Goal: Information Seeking & Learning: Compare options

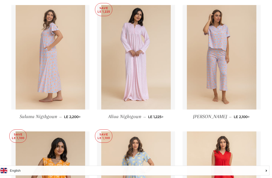
scroll to position [872, 0]
click at [241, 92] on img at bounding box center [222, 57] width 70 height 105
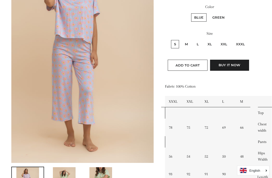
scroll to position [105, 0]
click at [199, 44] on label "L" at bounding box center [198, 44] width 8 height 8
click at [193, 40] on input "L" at bounding box center [193, 40] width 0 height 0
radio input "true"
click at [187, 43] on label "M" at bounding box center [186, 44] width 9 height 8
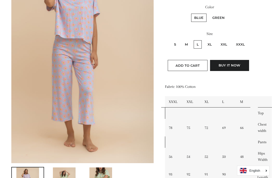
click at [181, 40] on input "M" at bounding box center [181, 40] width 0 height 0
radio input "true"
click at [220, 16] on label "Green" at bounding box center [218, 18] width 18 height 8
click at [209, 13] on input "Green" at bounding box center [209, 13] width 0 height 0
radio input "true"
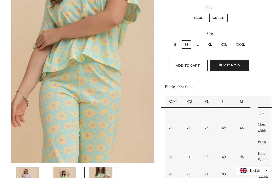
click at [200, 40] on label "L" at bounding box center [198, 44] width 8 height 8
click at [193, 40] on input "L" at bounding box center [193, 40] width 0 height 0
radio input "true"
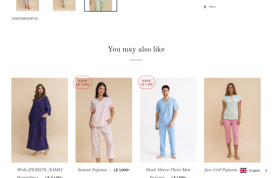
scroll to position [295, 0]
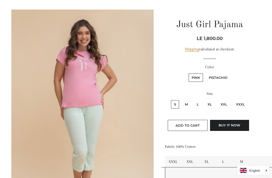
scroll to position [45, 0]
click at [221, 77] on label "Pistachio" at bounding box center [218, 78] width 25 height 8
click at [205, 73] on input "Pistachio" at bounding box center [205, 73] width 0 height 0
radio input "true"
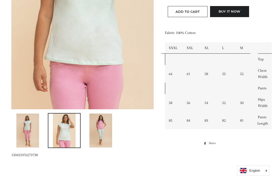
scroll to position [158, 0]
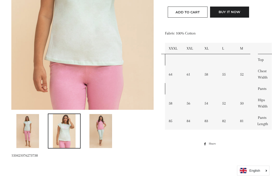
click at [98, 135] on img at bounding box center [100, 131] width 23 height 34
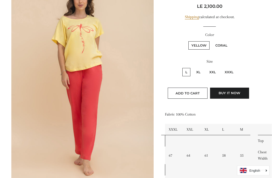
scroll to position [77, 0]
click at [225, 45] on label "Coral" at bounding box center [221, 45] width 18 height 8
click at [212, 41] on input "Coral" at bounding box center [212, 41] width 0 height 0
radio input "true"
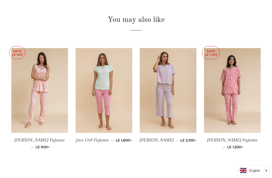
scroll to position [325, 0]
click at [250, 115] on img at bounding box center [232, 90] width 57 height 85
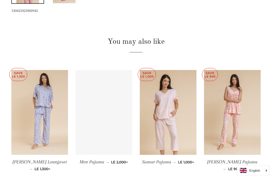
scroll to position [341, 0]
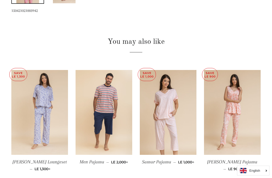
click at [26, 134] on img at bounding box center [39, 112] width 57 height 85
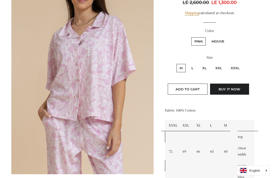
scroll to position [93, 0]
click at [196, 64] on label "L" at bounding box center [192, 68] width 8 height 8
click at [188, 63] on input "L" at bounding box center [188, 63] width 0 height 0
radio input "true"
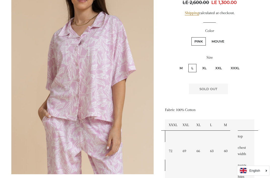
click at [223, 37] on label "Mouve" at bounding box center [218, 41] width 19 height 8
click at [208, 37] on input "Mouve" at bounding box center [208, 37] width 0 height 0
radio input "true"
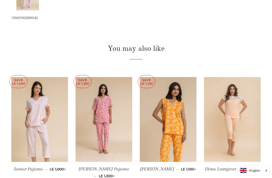
scroll to position [334, 0]
click at [175, 116] on img at bounding box center [168, 119] width 57 height 85
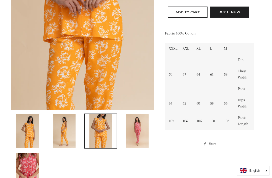
scroll to position [159, 0]
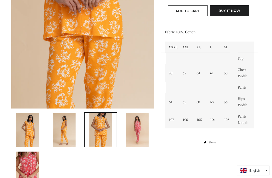
click at [144, 126] on img at bounding box center [137, 130] width 23 height 34
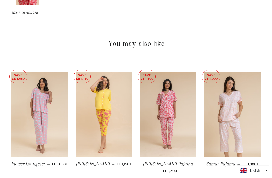
scroll to position [339, 0]
click at [118, 132] on img at bounding box center [104, 114] width 57 height 85
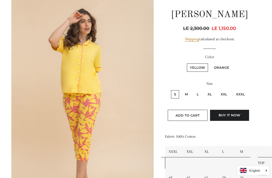
scroll to position [55, 0]
click at [188, 91] on label "M" at bounding box center [186, 94] width 9 height 8
click at [181, 90] on input "M" at bounding box center [181, 89] width 0 height 0
radio input "true"
click at [201, 93] on label "L" at bounding box center [198, 94] width 8 height 8
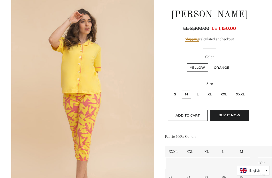
click at [193, 90] on input "L" at bounding box center [193, 89] width 0 height 0
radio input "true"
click at [227, 69] on label "Orange" at bounding box center [221, 67] width 21 height 8
click at [210, 63] on input "Orange" at bounding box center [210, 63] width 0 height 0
radio input "true"
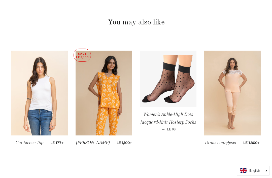
scroll to position [322, 0]
click at [47, 106] on img at bounding box center [39, 93] width 57 height 85
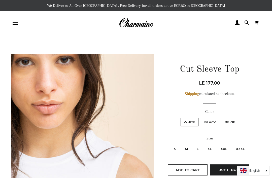
click at [133, 22] on img at bounding box center [136, 22] width 34 height 11
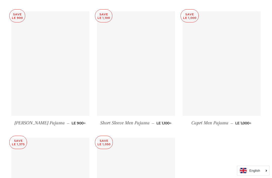
scroll to position [2390, 0]
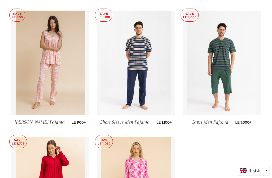
click at [37, 90] on img at bounding box center [51, 63] width 70 height 105
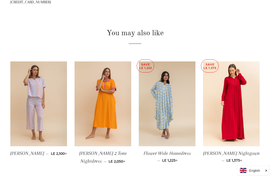
scroll to position [350, 1]
click at [92, 122] on img at bounding box center [103, 103] width 57 height 85
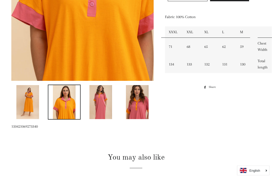
scroll to position [187, 0]
click at [135, 105] on img at bounding box center [137, 102] width 23 height 34
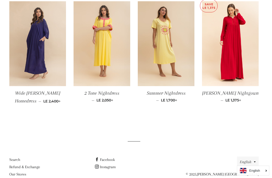
scroll to position [371, 2]
click at [173, 75] on img at bounding box center [166, 43] width 57 height 85
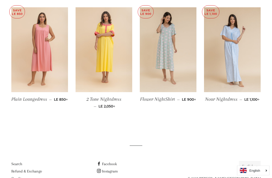
scroll to position [365, 0]
click at [36, 67] on img at bounding box center [39, 49] width 57 height 85
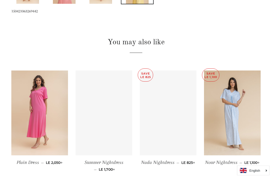
scroll to position [302, 0]
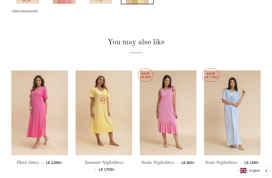
click at [30, 131] on img at bounding box center [39, 113] width 57 height 85
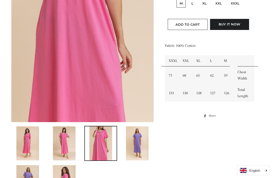
click at [141, 144] on img at bounding box center [137, 144] width 23 height 34
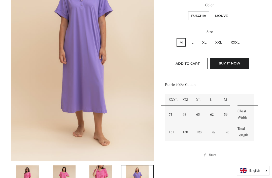
scroll to position [108, 0]
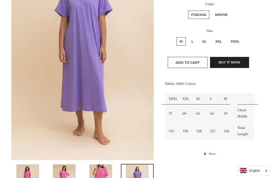
click at [194, 42] on label "L" at bounding box center [192, 41] width 8 height 8
click at [188, 37] on input "L" at bounding box center [188, 37] width 0 height 0
radio input "true"
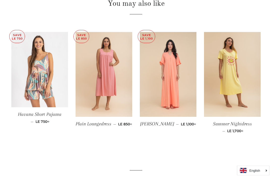
scroll to position [380, 0]
click at [179, 100] on img at bounding box center [168, 74] width 57 height 85
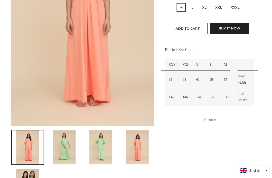
click at [67, 144] on img at bounding box center [64, 148] width 23 height 34
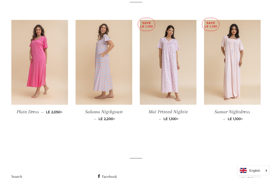
scroll to position [392, 0]
click at [181, 96] on img at bounding box center [168, 62] width 57 height 85
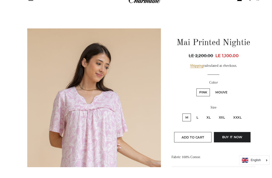
scroll to position [46, 0]
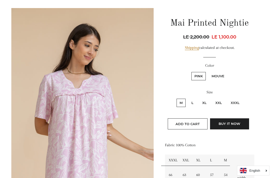
click at [221, 72] on label "Mouve" at bounding box center [218, 76] width 19 height 8
click at [208, 72] on input "Mouve" at bounding box center [208, 71] width 0 height 0
radio input "true"
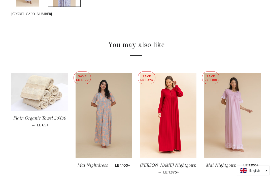
scroll to position [338, 0]
click at [95, 143] on img at bounding box center [104, 115] width 57 height 85
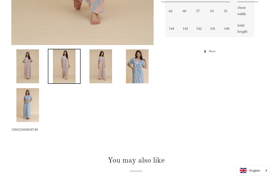
scroll to position [227, 0]
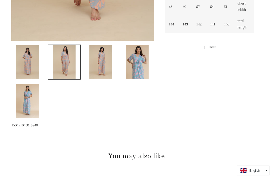
click at [138, 66] on img at bounding box center [137, 62] width 23 height 34
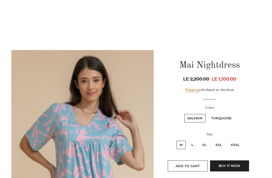
scroll to position [0, 0]
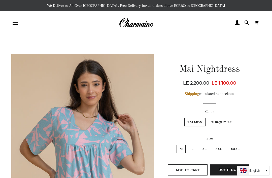
click at [132, 22] on img at bounding box center [136, 22] width 34 height 11
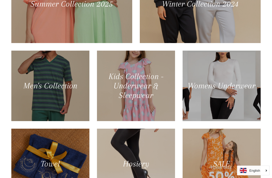
scroll to position [268, 0]
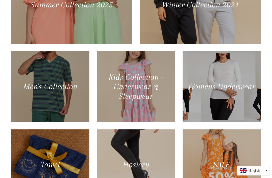
click at [239, 44] on div at bounding box center [200, 5] width 121 height 78
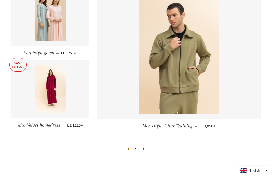
scroll to position [675, 0]
click at [133, 145] on link "2" at bounding box center [135, 149] width 6 height 8
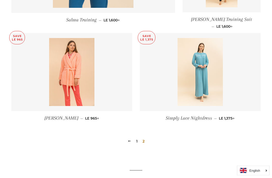
scroll to position [650, 0]
